Goal: Navigation & Orientation: Find specific page/section

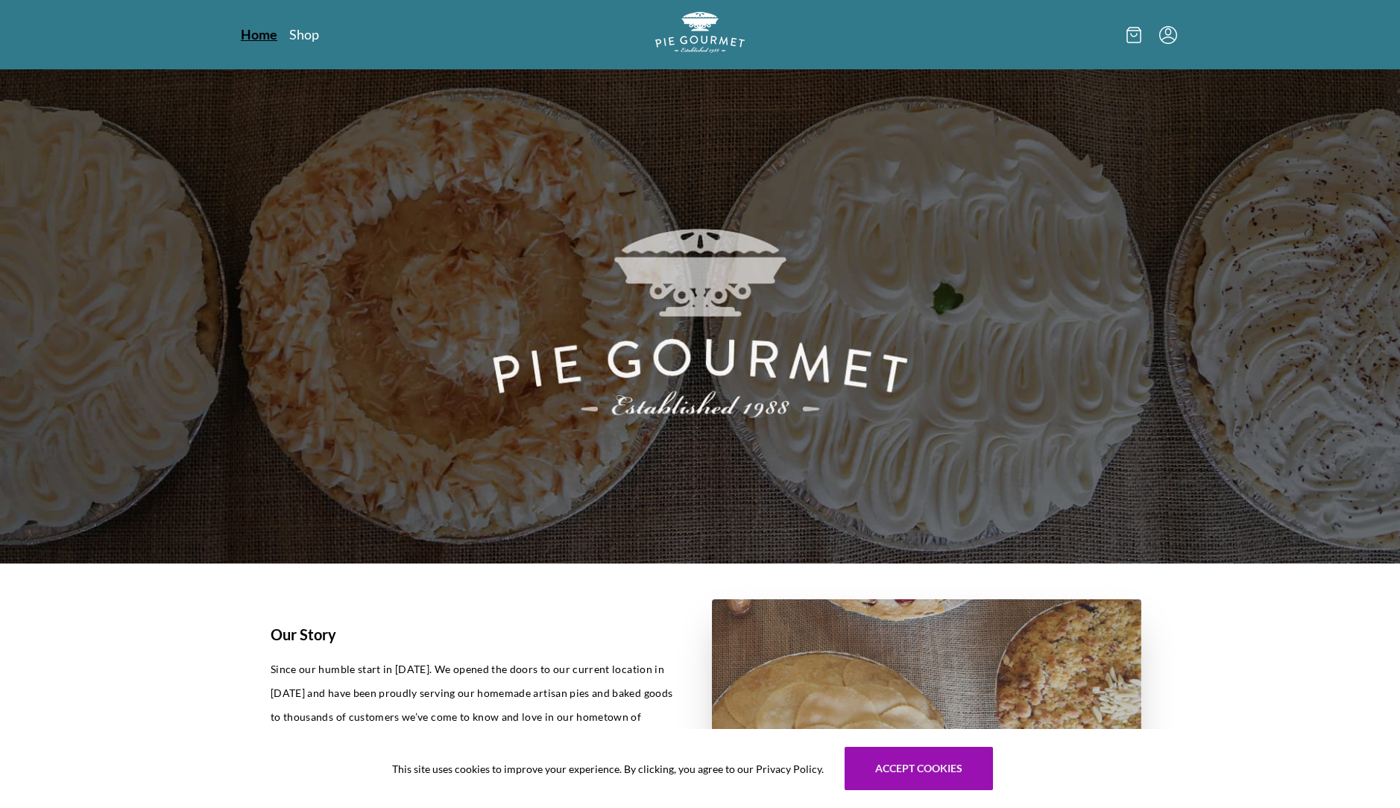
click at [256, 37] on link "Home" at bounding box center [259, 34] width 37 height 18
click at [319, 37] on nav "Home Shop" at bounding box center [391, 34] width 300 height 19
click at [301, 33] on link "Shop" at bounding box center [304, 34] width 30 height 18
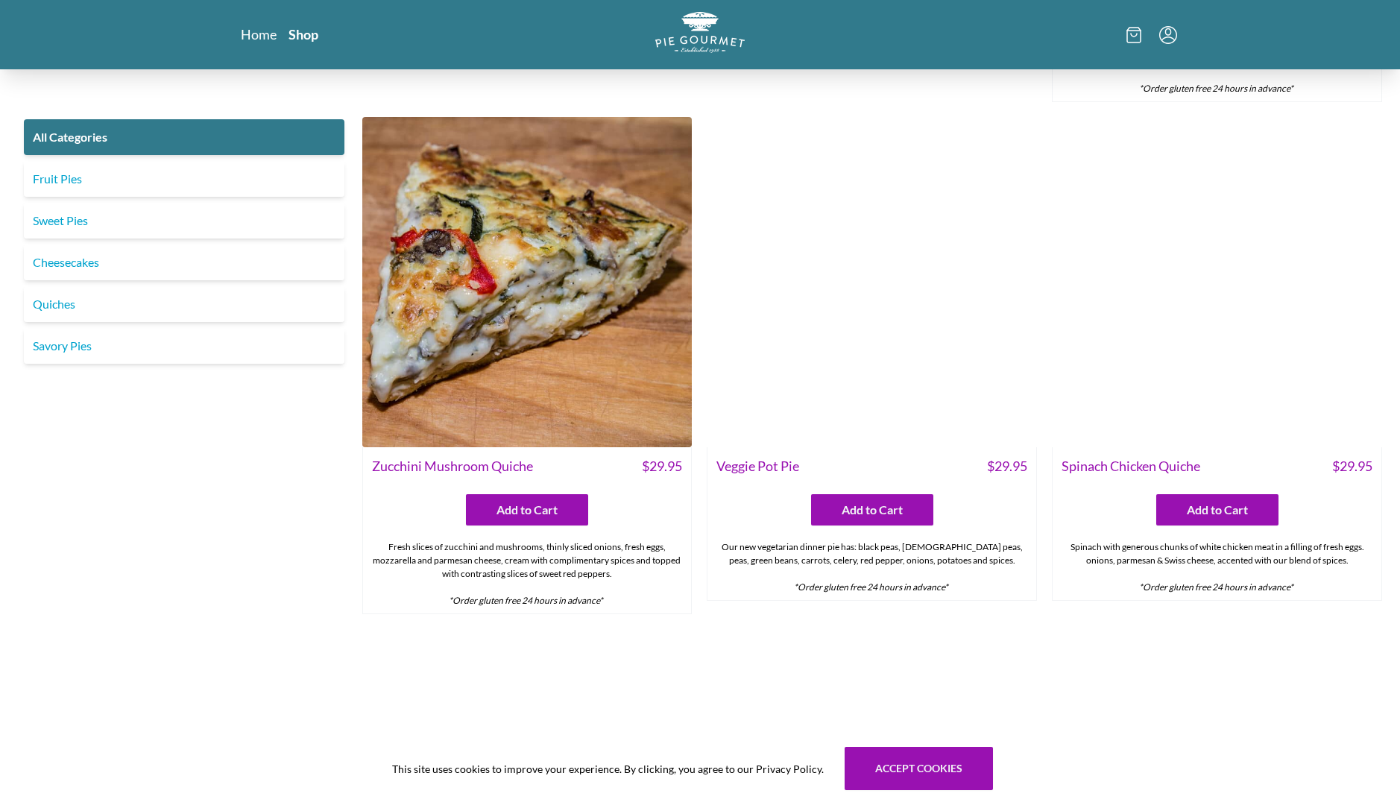
scroll to position [910, 0]
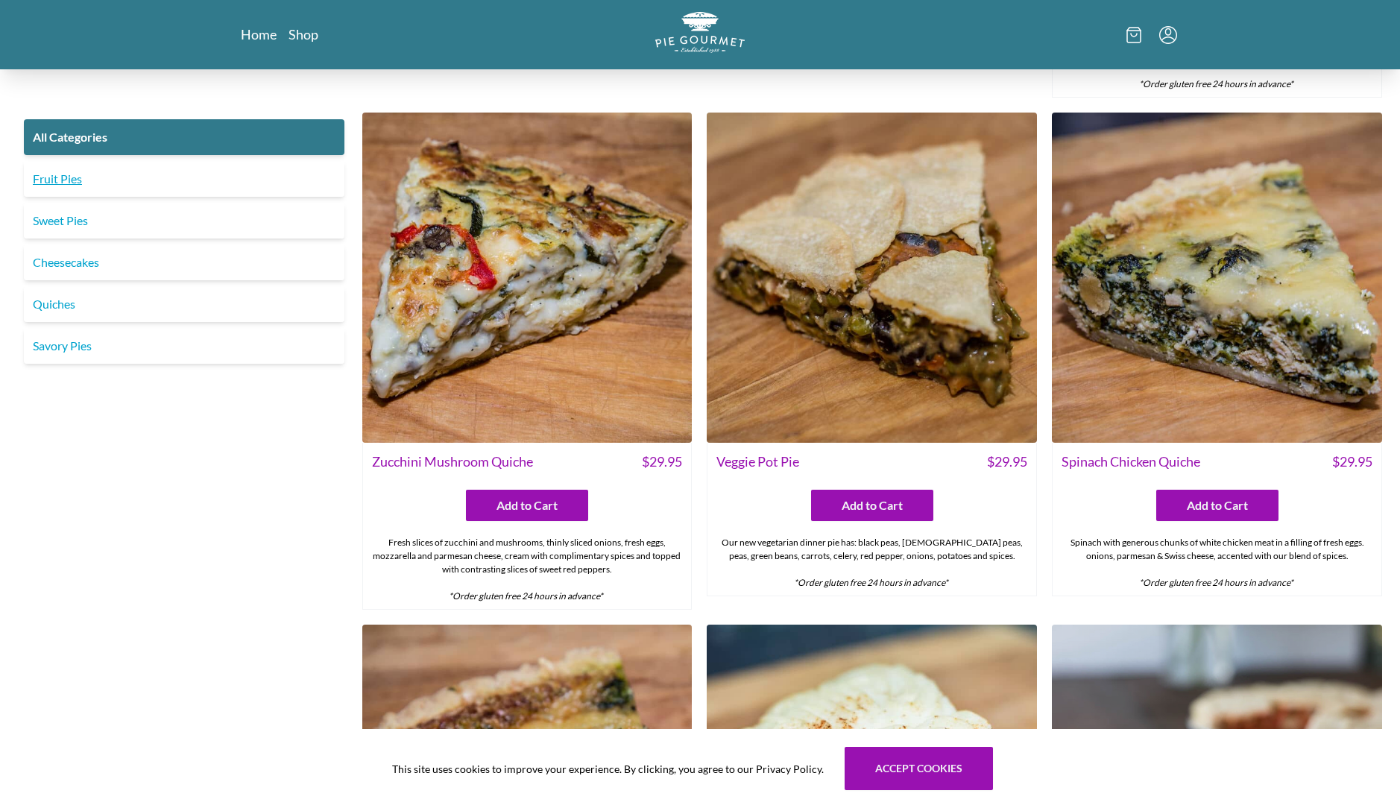
click at [77, 177] on link "Fruit Pies" at bounding box center [184, 179] width 321 height 36
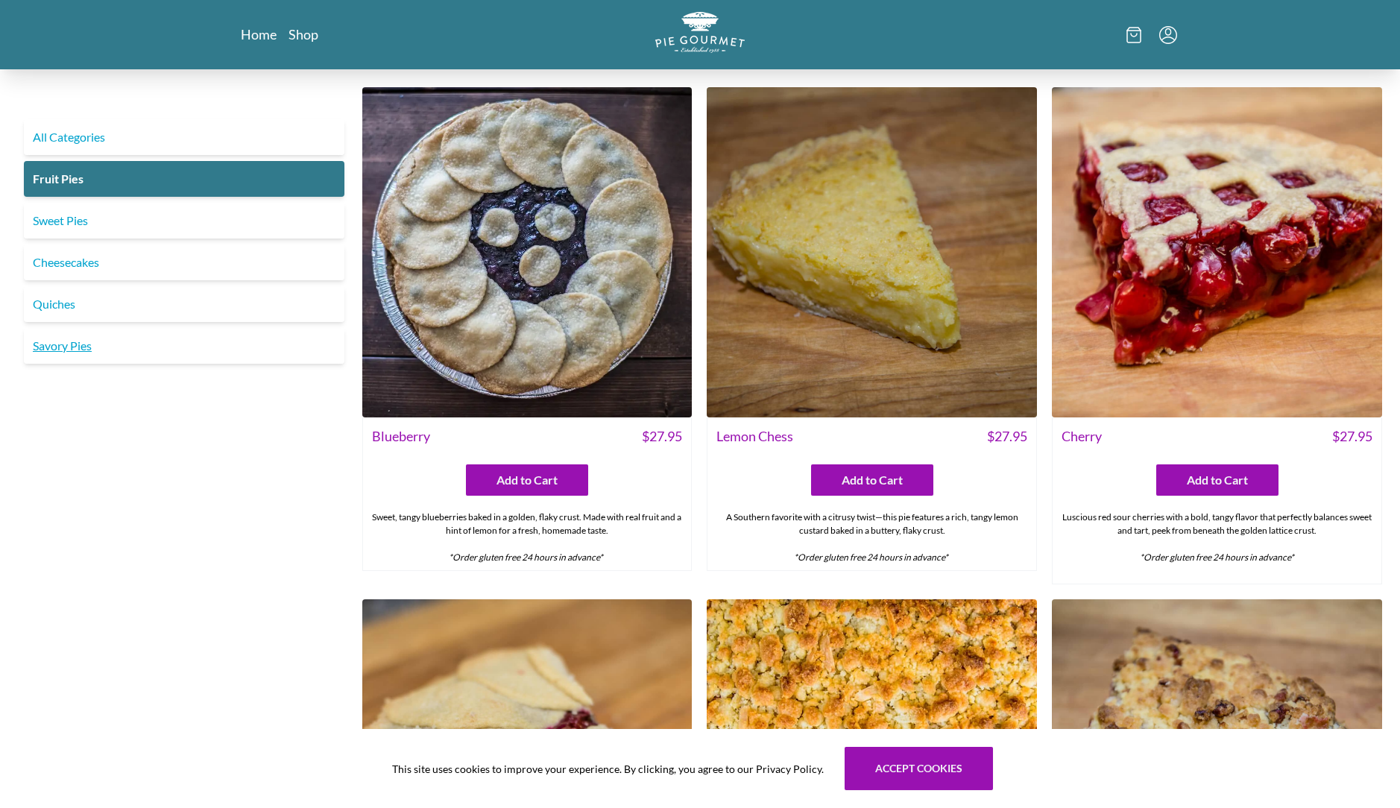
click at [69, 350] on link "Savory Pies" at bounding box center [184, 346] width 321 height 36
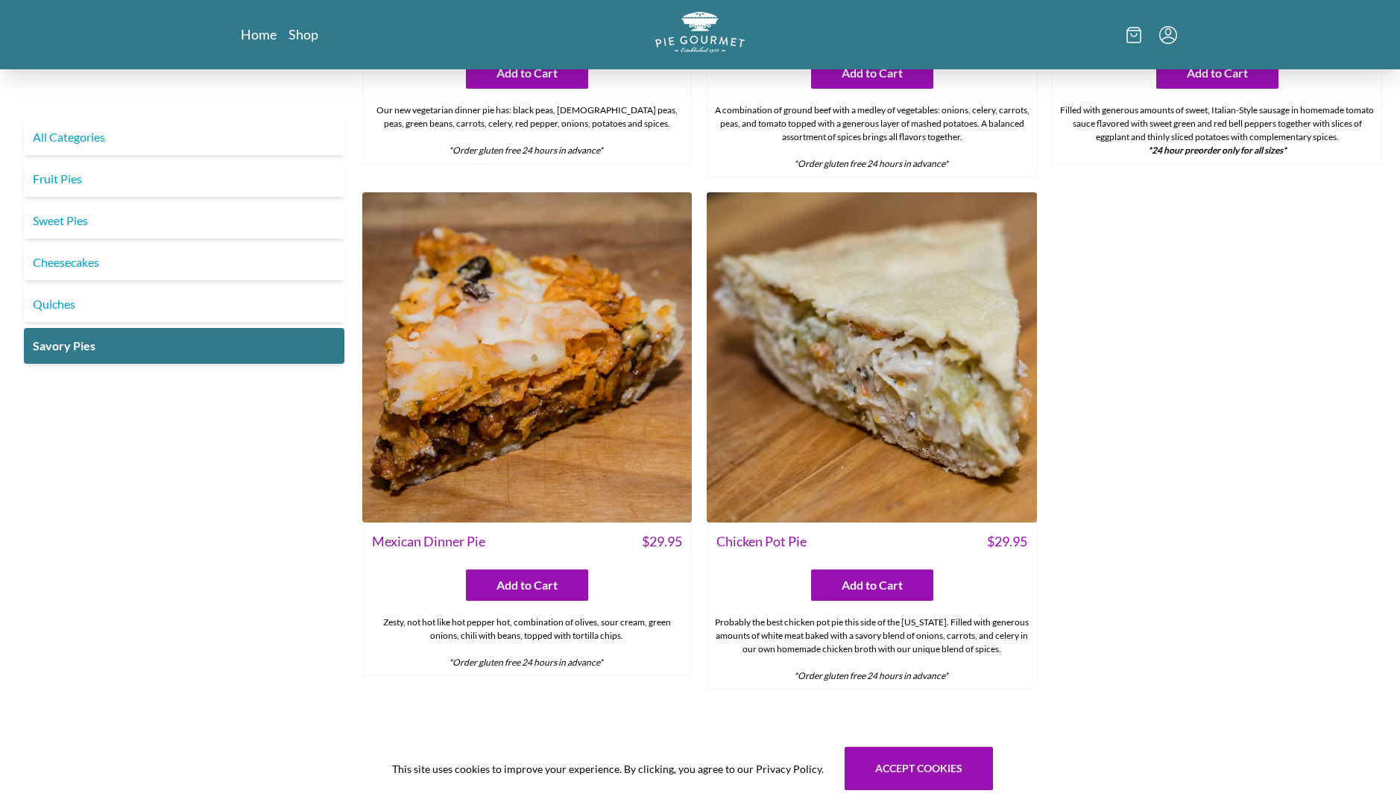
scroll to position [946, 0]
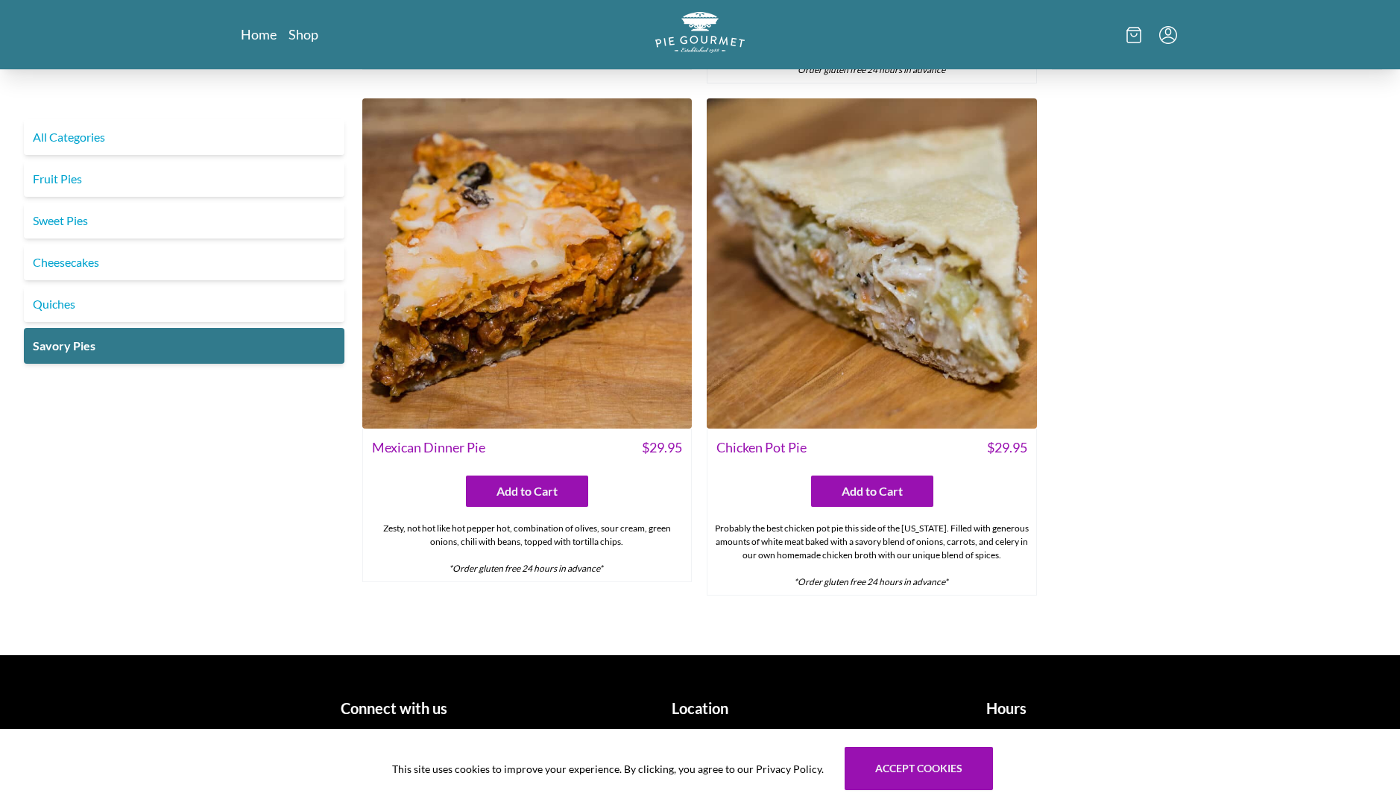
click at [1000, 711] on h1 "Hours" at bounding box center [1006, 708] width 295 height 22
click at [1001, 707] on h1 "Hours" at bounding box center [1006, 708] width 295 height 22
click at [941, 766] on button "Accept cookies" at bounding box center [919, 768] width 148 height 43
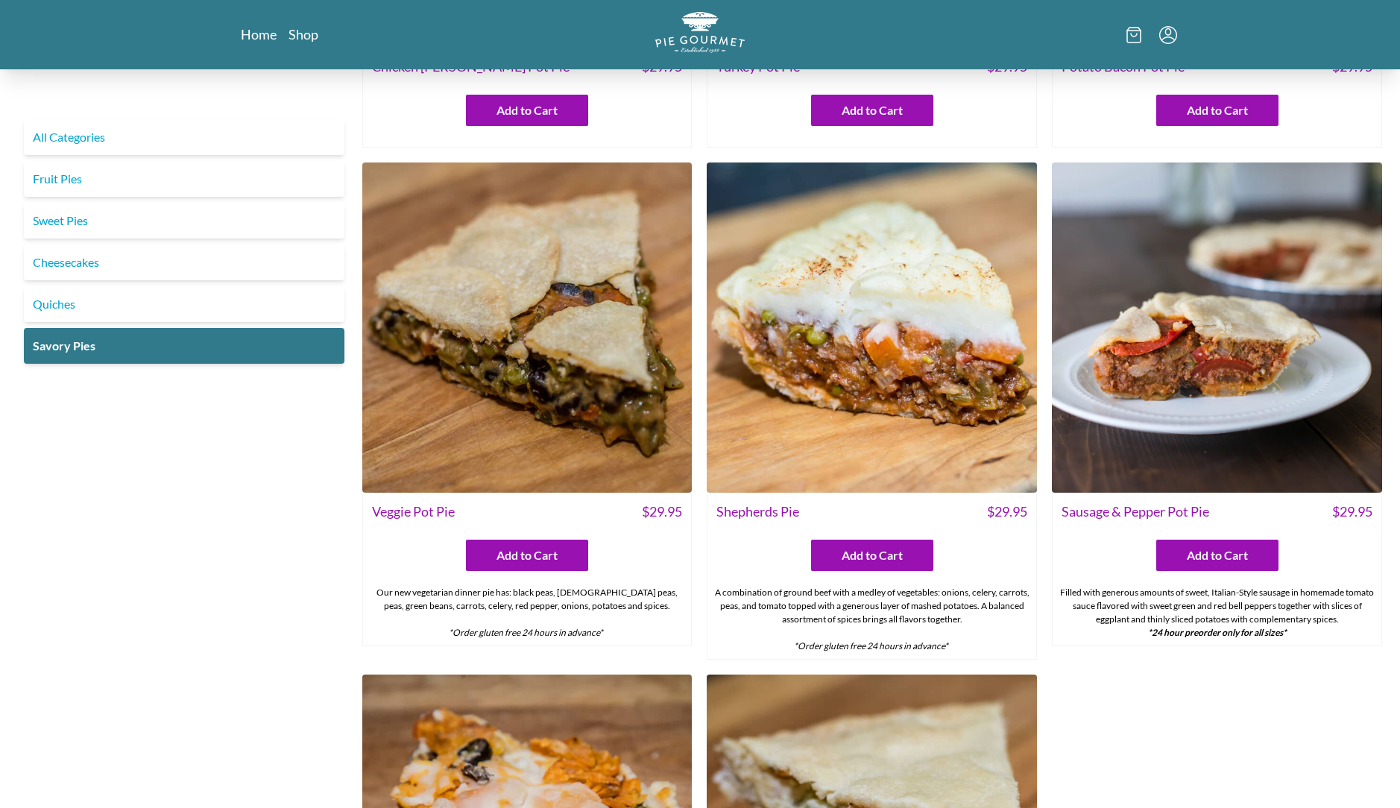
scroll to position [0, 0]
